Goal: Task Accomplishment & Management: Manage account settings

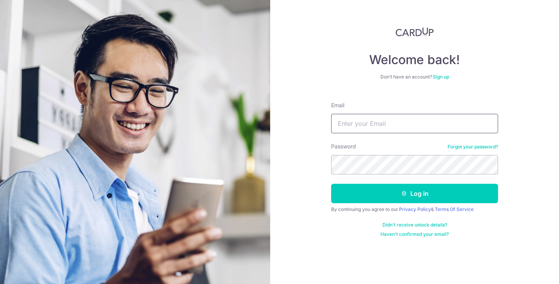
click at [395, 128] on input "Email" at bounding box center [414, 123] width 167 height 19
type input "[EMAIL_ADDRESS][DOMAIN_NAME]"
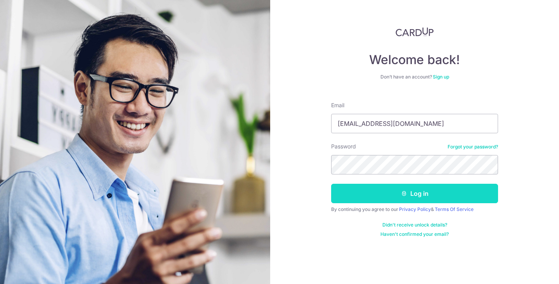
click at [402, 188] on button "Log in" at bounding box center [414, 193] width 167 height 19
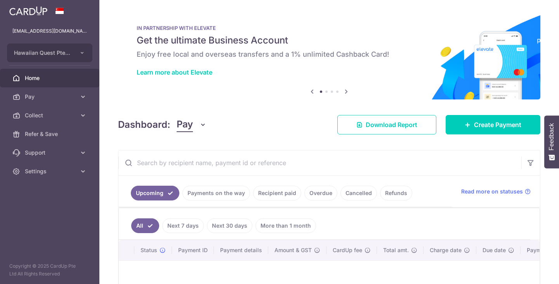
scroll to position [4, 0]
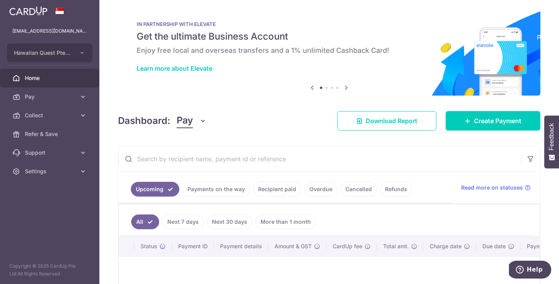
click at [271, 185] on link "Recipient paid" at bounding box center [277, 189] width 48 height 15
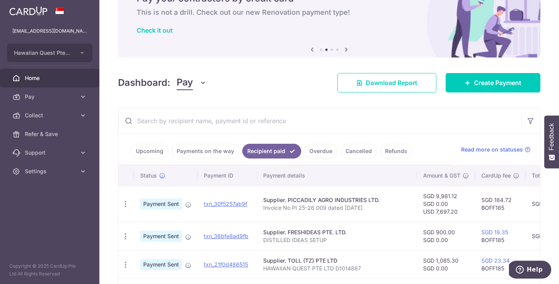
scroll to position [0, 0]
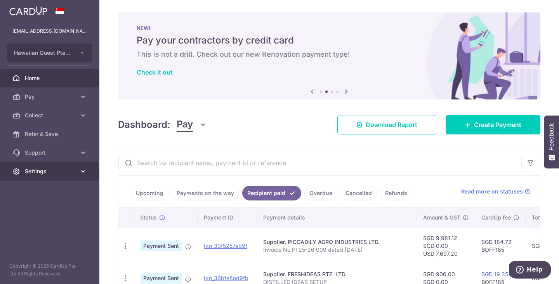
click at [87, 169] on link "Settings" at bounding box center [49, 171] width 99 height 19
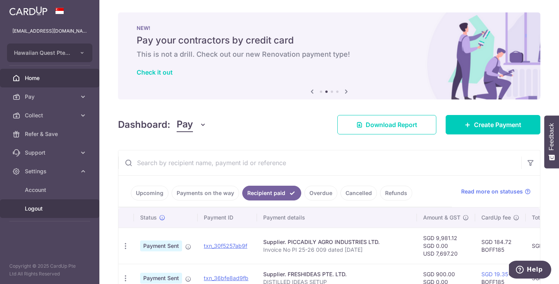
click at [43, 209] on span "Logout" at bounding box center [50, 209] width 51 height 8
